Goal: Find specific page/section: Find specific page/section

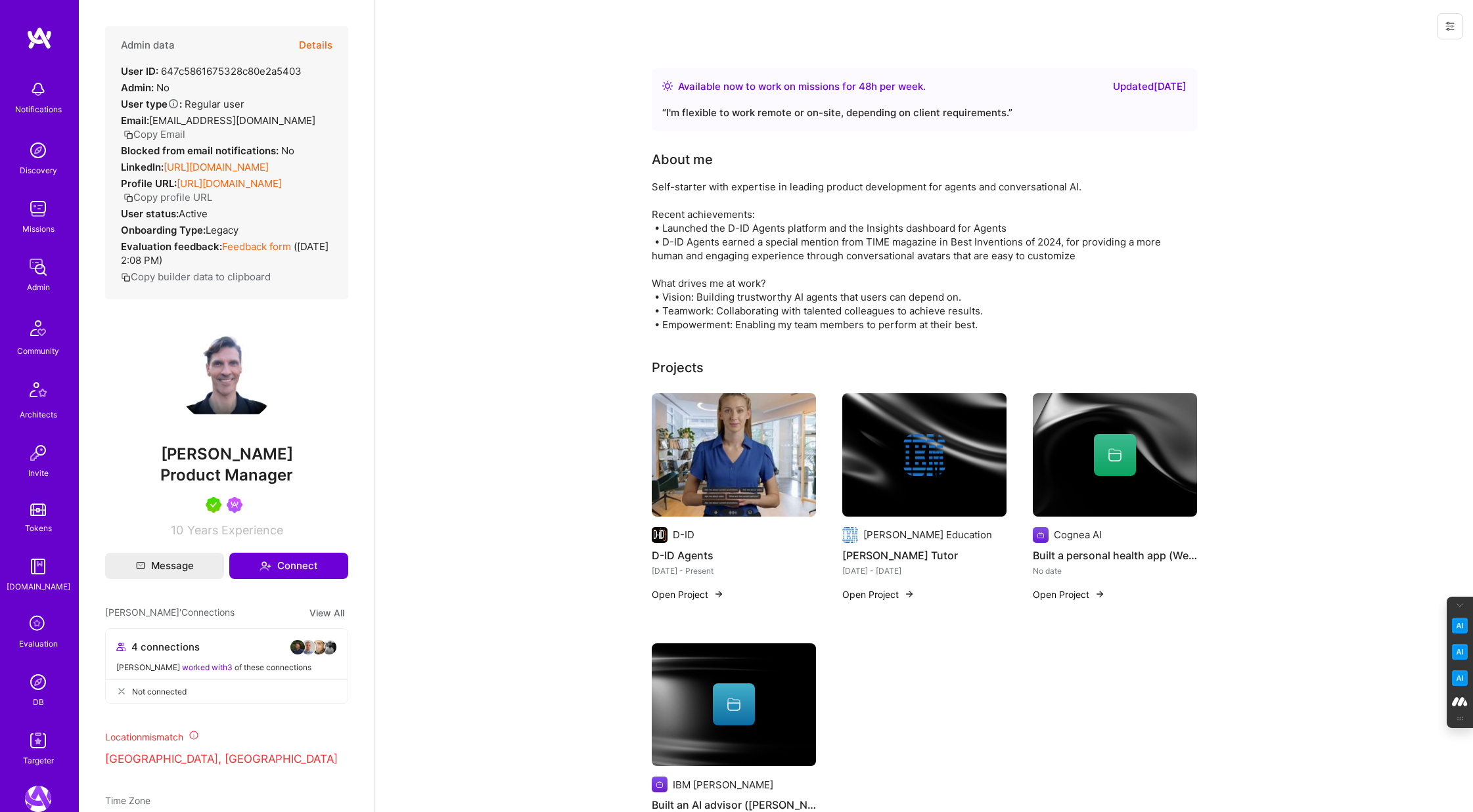
click at [25, 637] on div "Evaluation" at bounding box center [38, 643] width 38 height 14
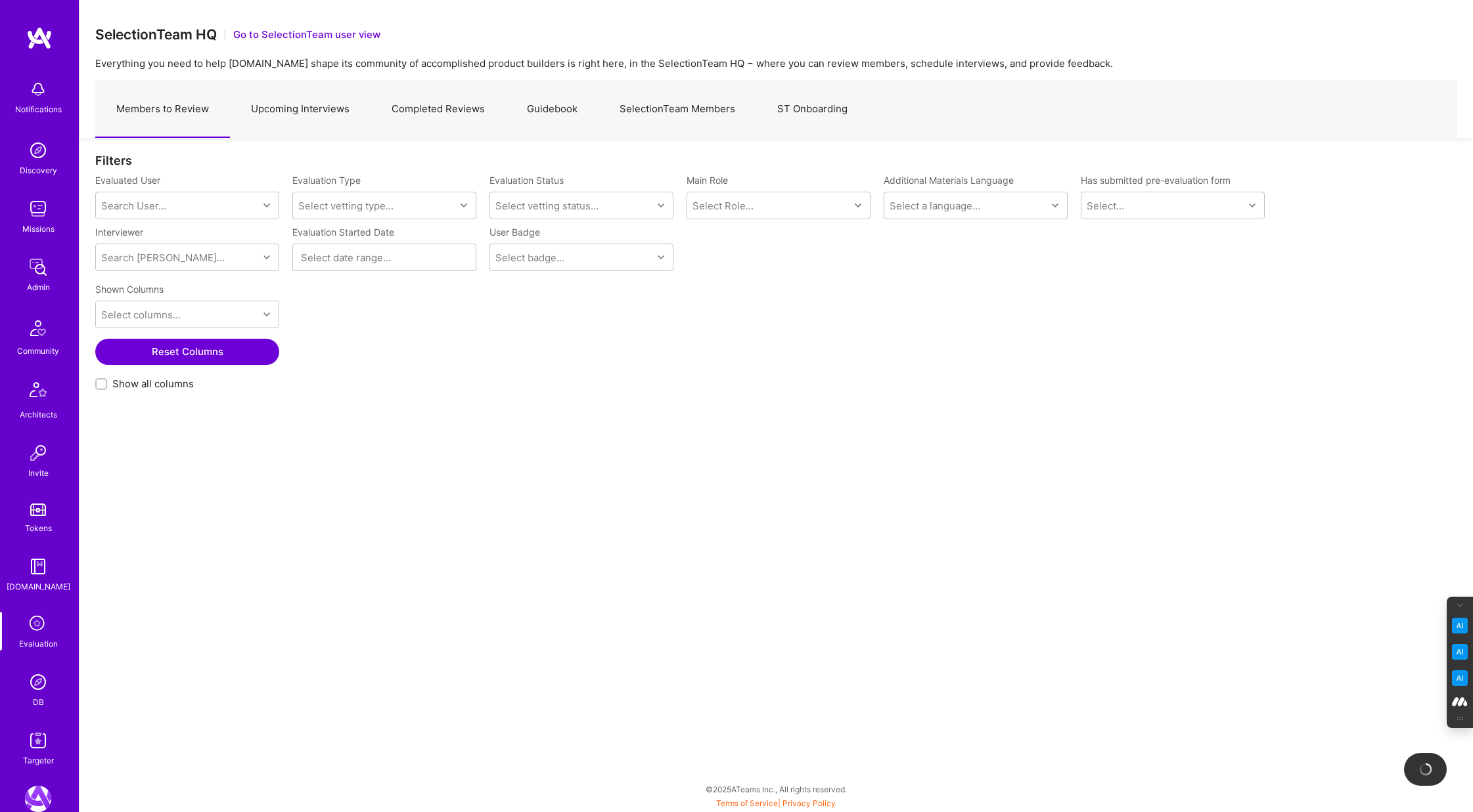
click at [650, 97] on link "SelectionTeam Members" at bounding box center [677, 109] width 158 height 57
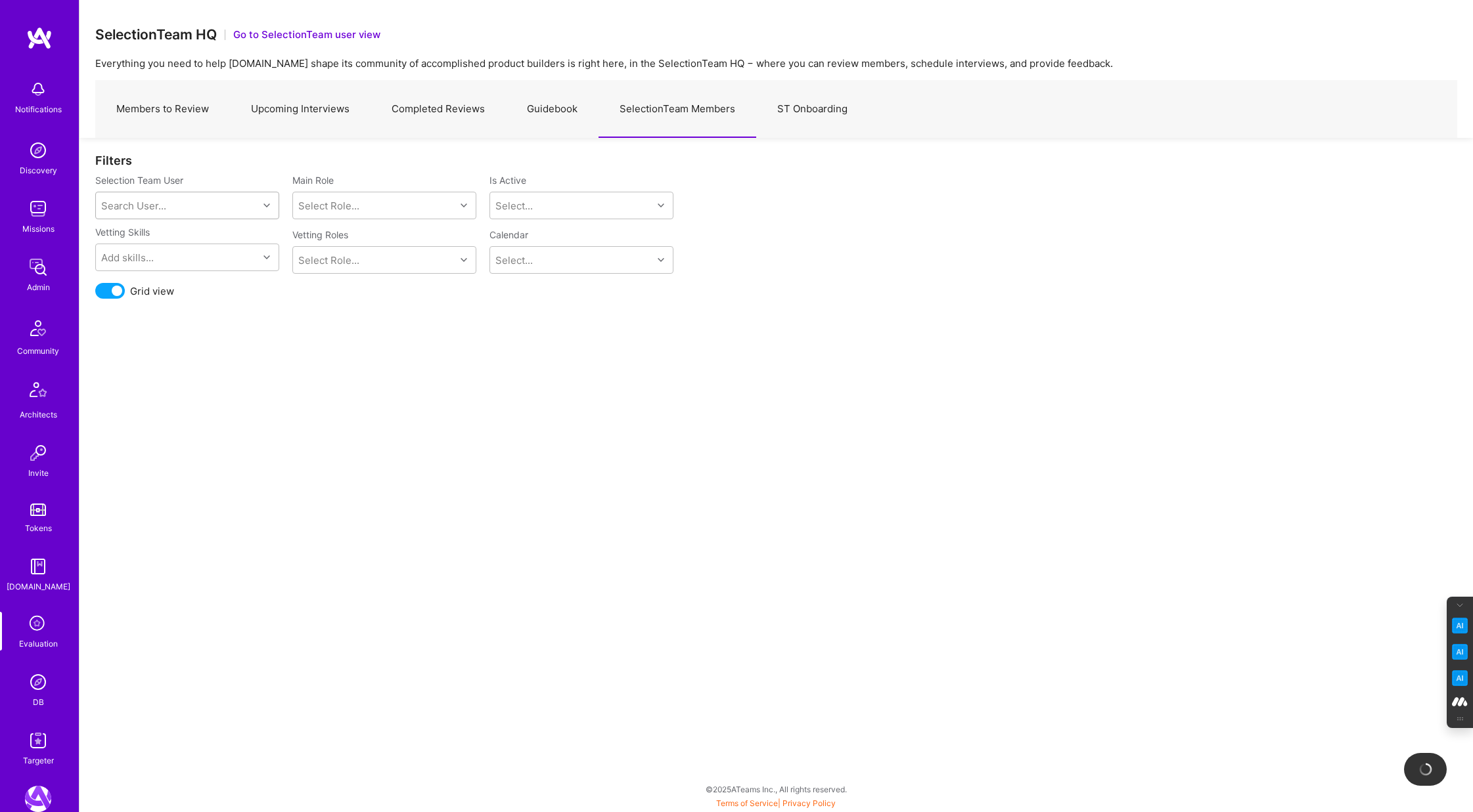
click at [166, 197] on div "Search User..." at bounding box center [177, 206] width 162 height 27
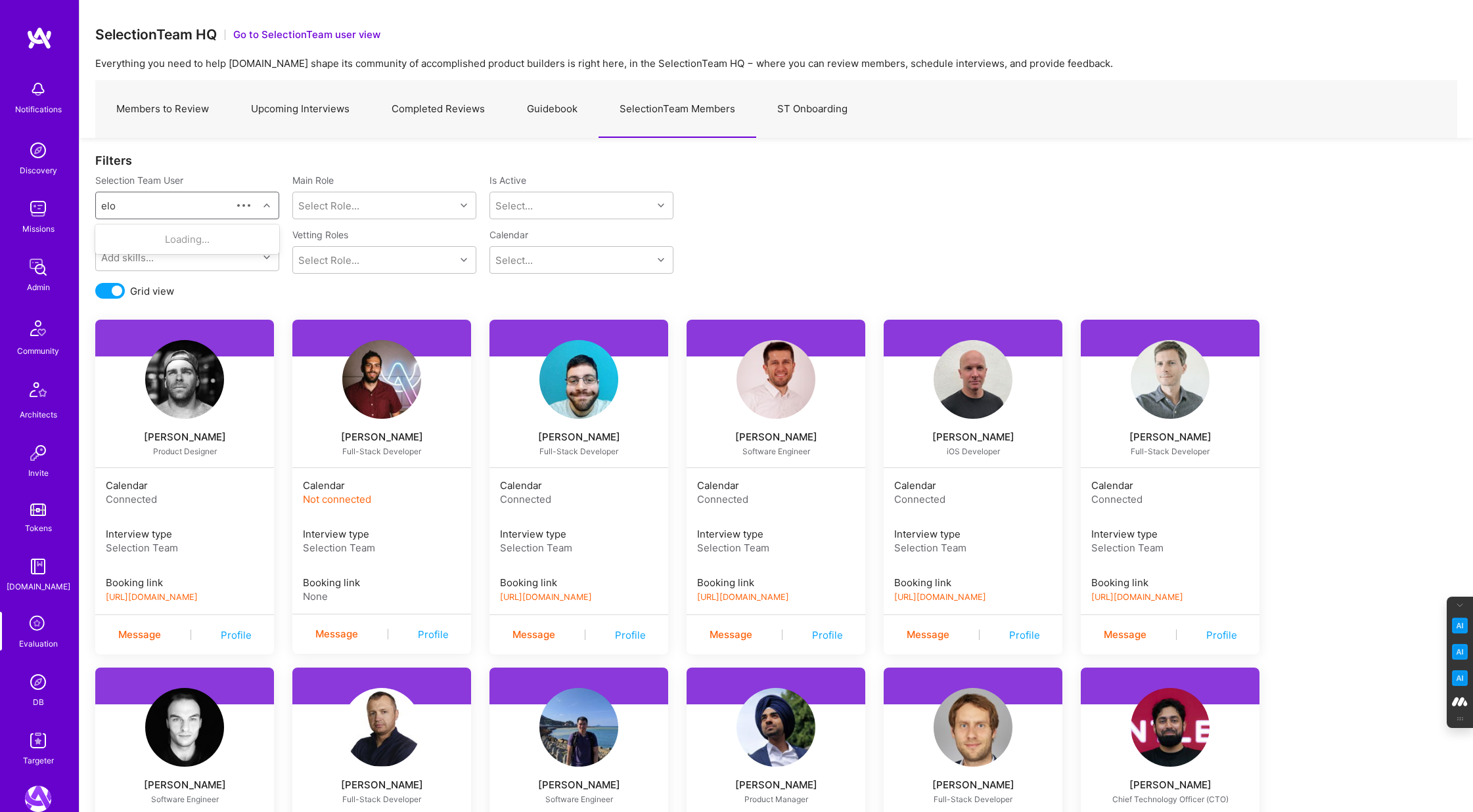
type input "elon"
click at [168, 245] on div "Elon Salfati" at bounding box center [204, 239] width 133 height 14
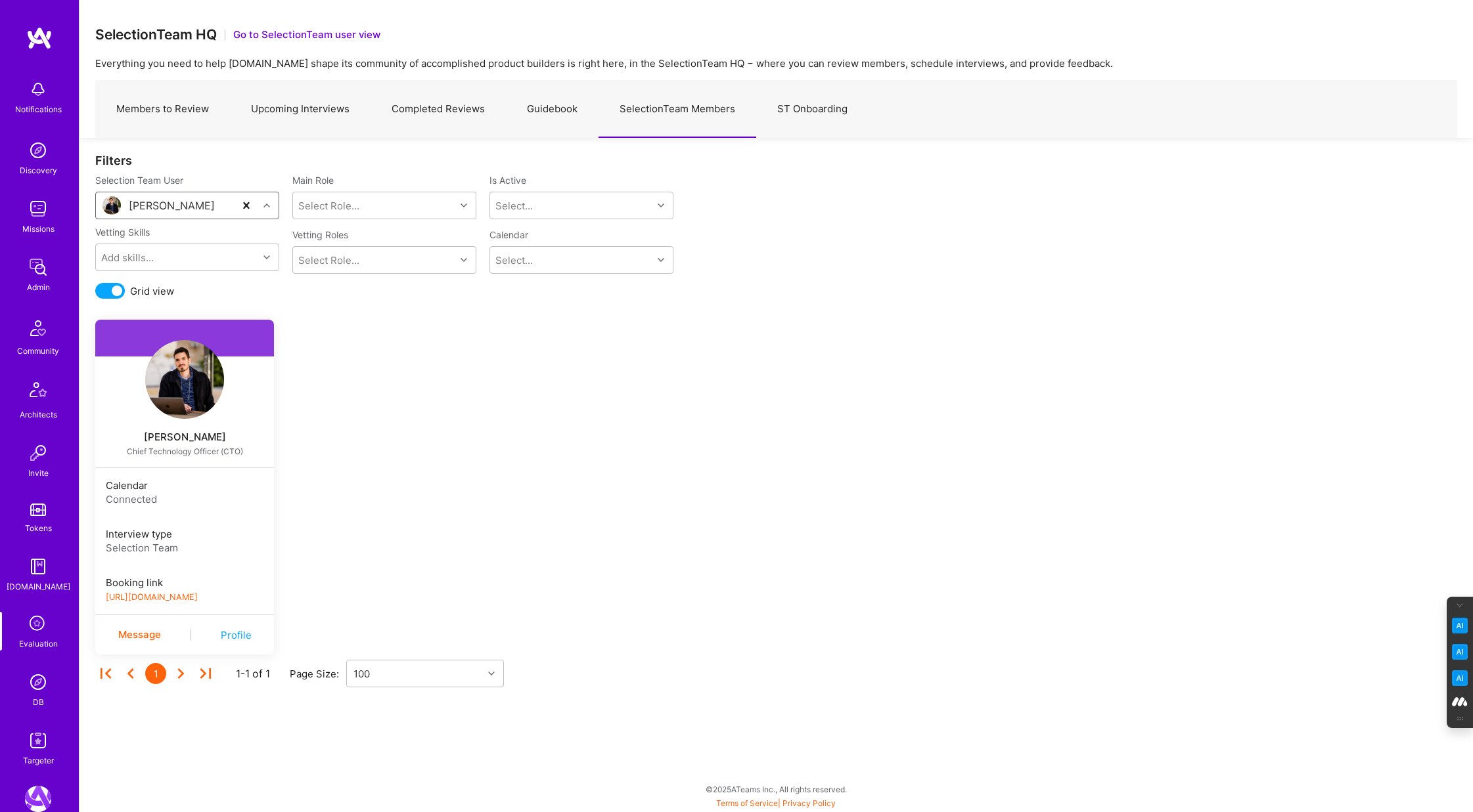
click at [198, 598] on link "https://book.a.team/elonsalfati/evaluation" at bounding box center [152, 597] width 92 height 10
